Goal: Transaction & Acquisition: Purchase product/service

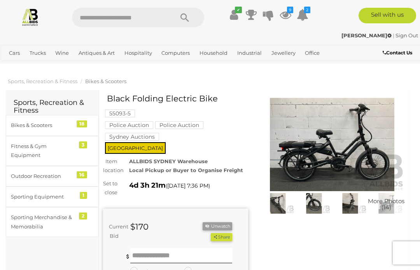
scroll to position [14, 0]
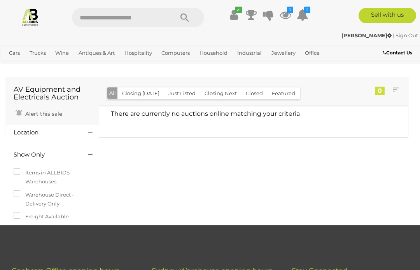
click at [101, 14] on input "text" at bounding box center [119, 17] width 94 height 19
type input "******"
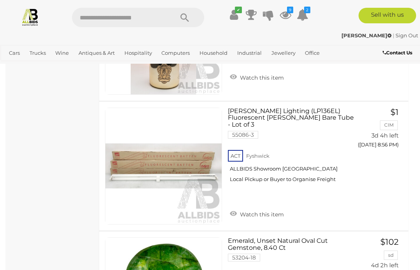
scroll to position [5674, 0]
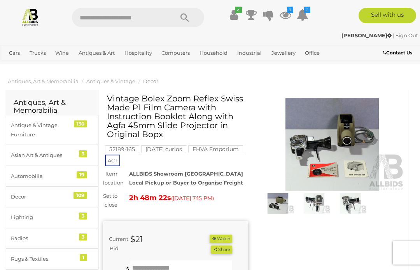
click at [312, 151] on img at bounding box center [332, 144] width 145 height 93
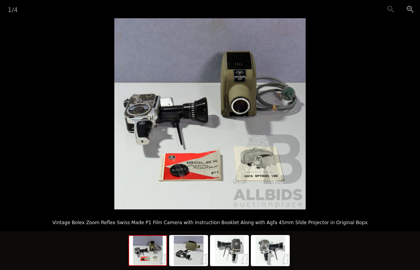
click at [186, 255] on img at bounding box center [188, 251] width 37 height 30
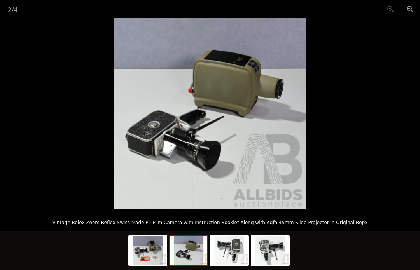
click at [228, 252] on img at bounding box center [229, 251] width 37 height 30
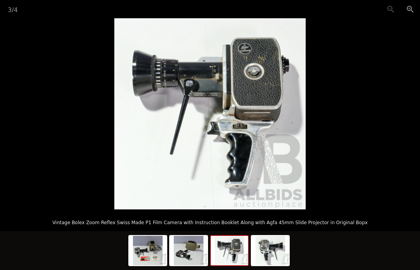
click at [266, 253] on img at bounding box center [270, 251] width 37 height 30
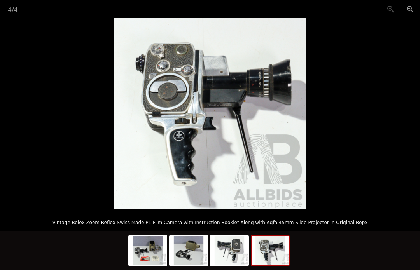
click at [265, 247] on img at bounding box center [270, 251] width 37 height 30
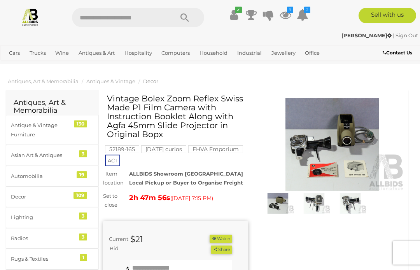
click at [216, 243] on button "Watch" at bounding box center [221, 239] width 23 height 8
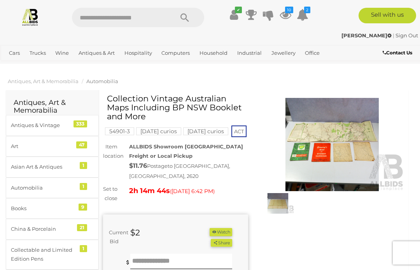
click at [315, 147] on img at bounding box center [332, 144] width 145 height 93
